Goal: Browse casually

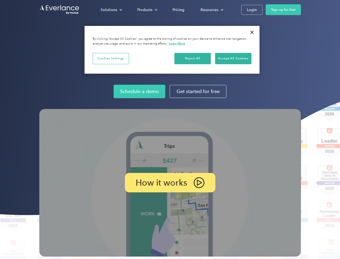
click at [170, 129] on img at bounding box center [170, 182] width 262 height 147
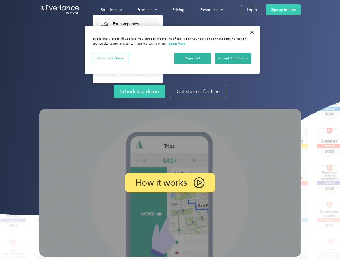
click at [111, 10] on div "Solutions" at bounding box center [109, 9] width 16 height 7
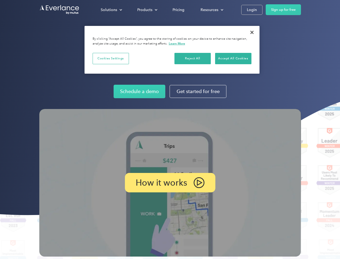
click at [147, 10] on div "Products" at bounding box center [144, 9] width 15 height 7
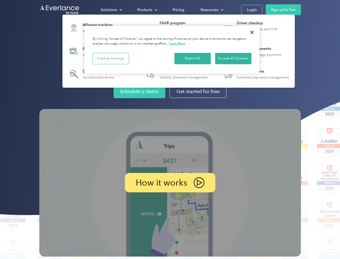
click at [212, 10] on div "Resources" at bounding box center [210, 9] width 18 height 7
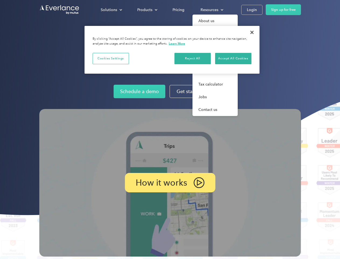
click at [170, 182] on p "How it works" at bounding box center [161, 182] width 51 height 6
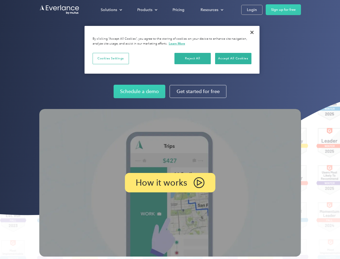
click at [111, 58] on button "Cookies Settings" at bounding box center [111, 58] width 36 height 11
click at [193, 58] on button "Reject All" at bounding box center [193, 58] width 36 height 11
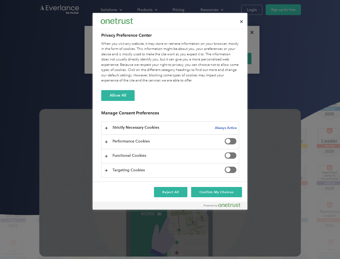
click at [233, 58] on div "When you visit any website, it may store or retrieve information on your browse…" at bounding box center [170, 62] width 138 height 42
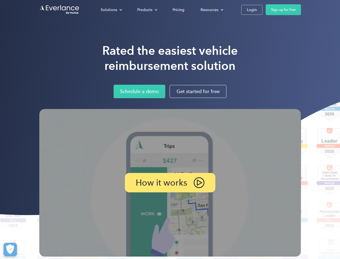
click at [252, 32] on div "Rated the easiest vehicle reimbursement solution Schedule a demo Get started fo…" at bounding box center [170, 139] width 340 height 278
